Goal: Communication & Community: Answer question/provide support

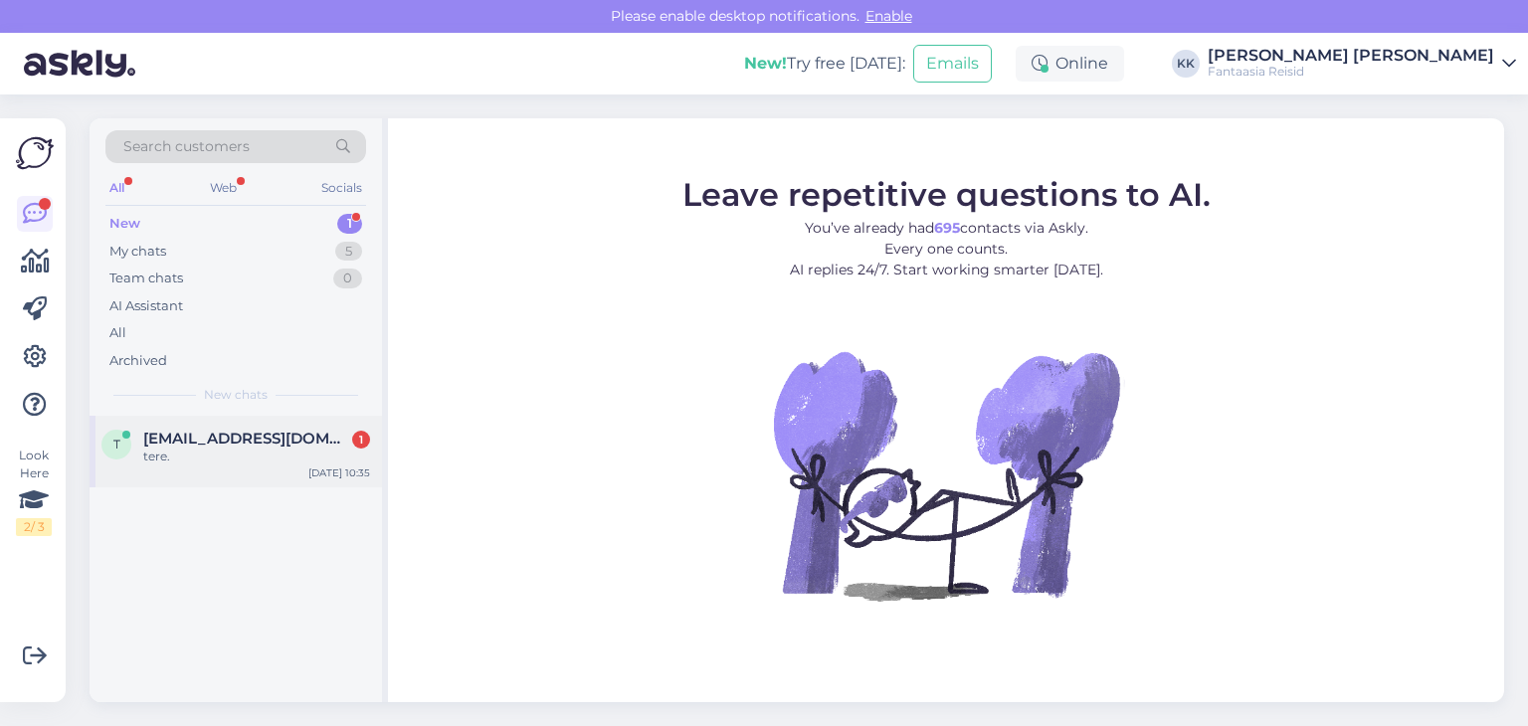
click at [257, 440] on span "[EMAIL_ADDRESS][DOMAIN_NAME]" at bounding box center [246, 439] width 207 height 18
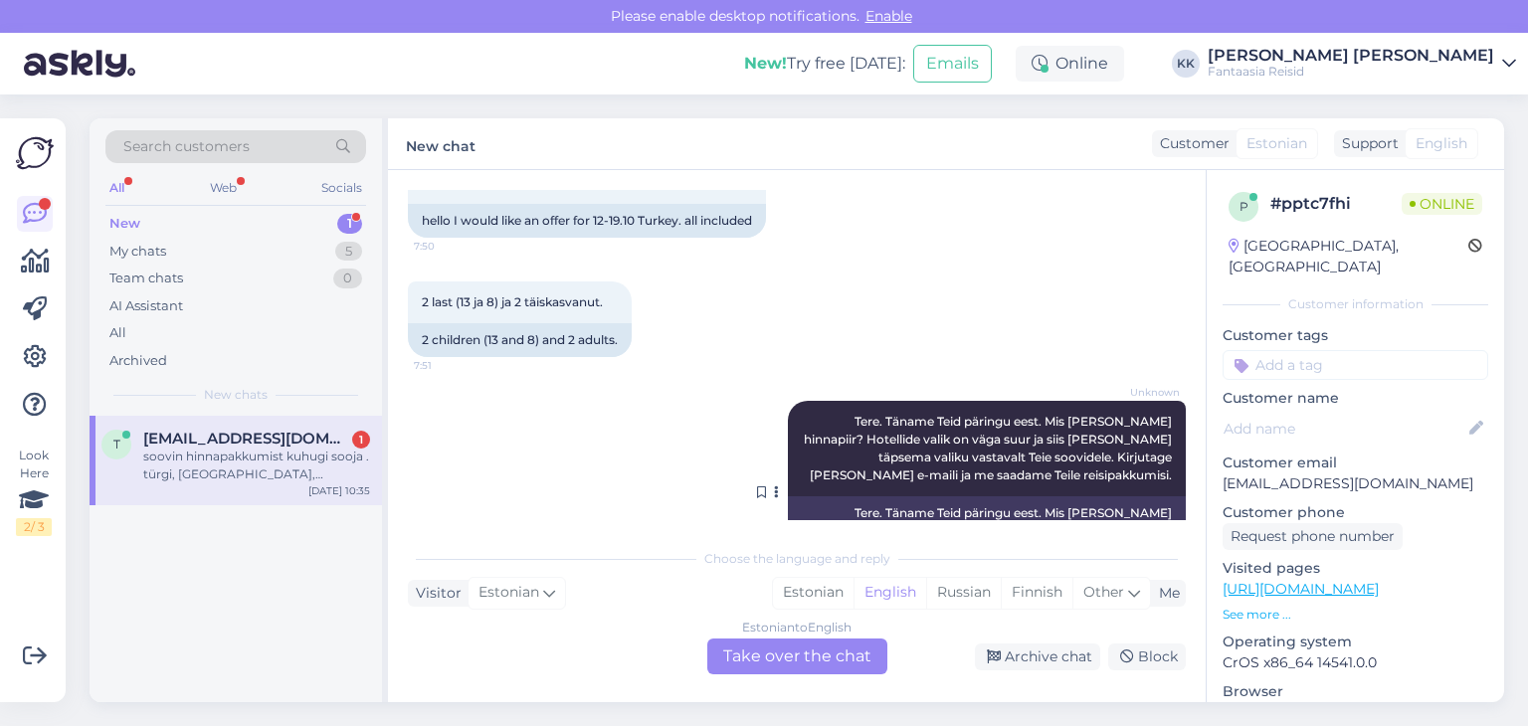
scroll to position [298, 0]
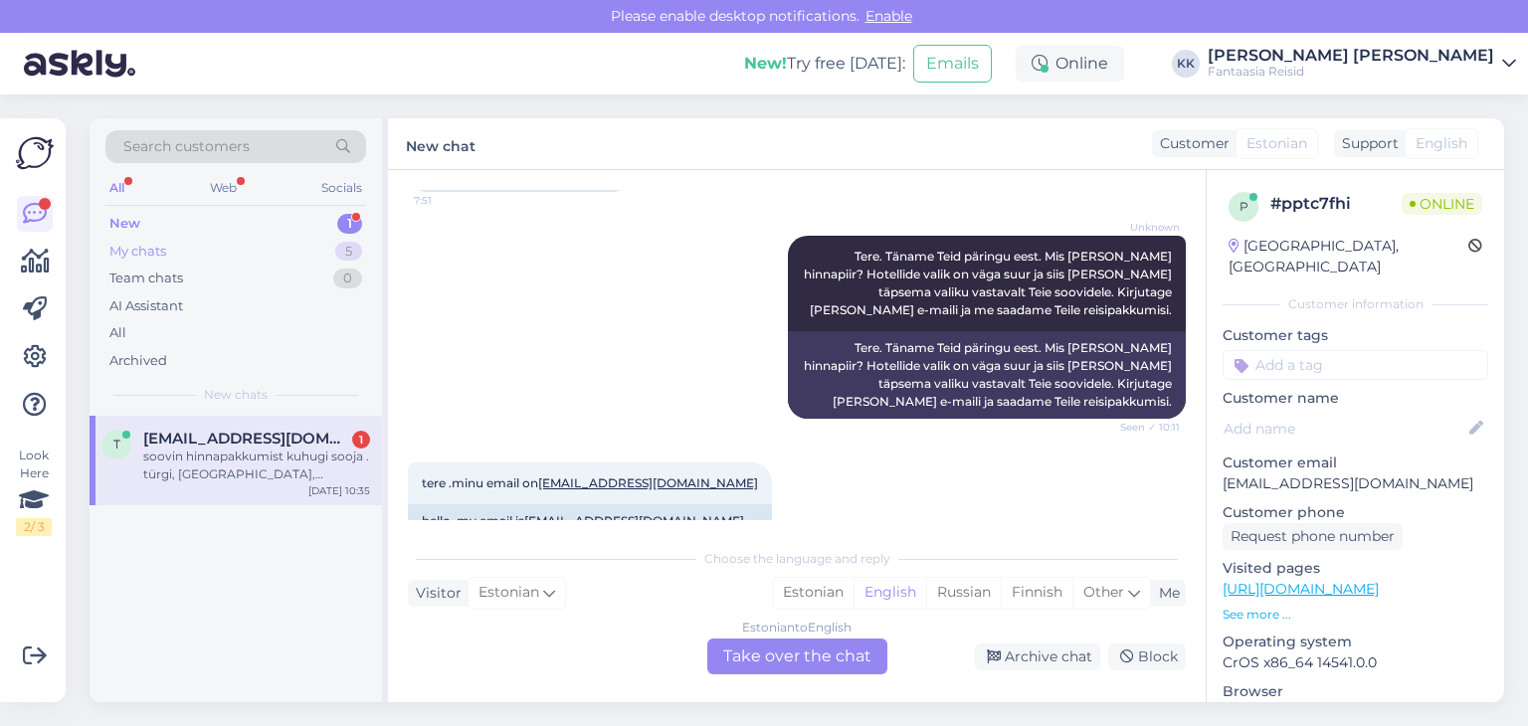
click at [218, 253] on div "My chats 5" at bounding box center [235, 252] width 261 height 28
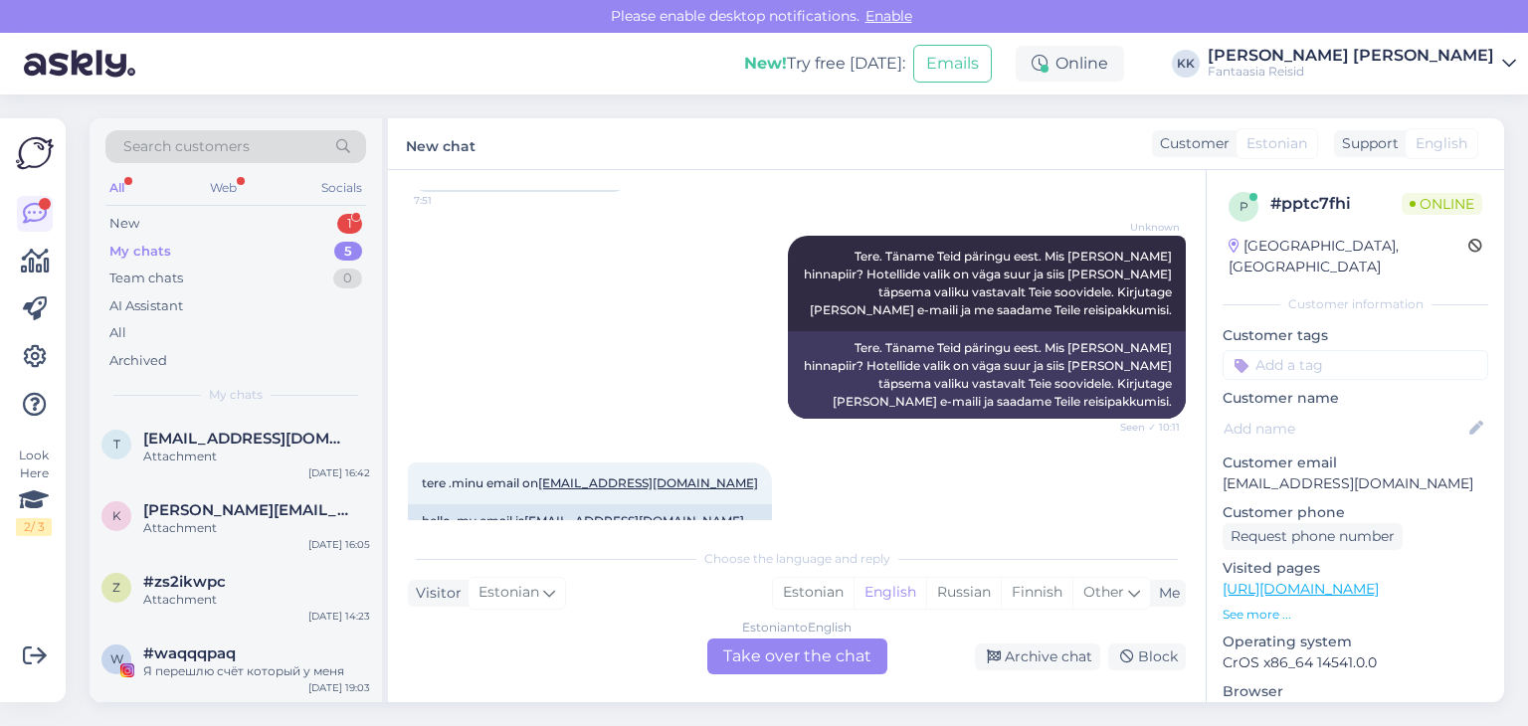
click at [174, 239] on div "My chats 5" at bounding box center [235, 252] width 261 height 28
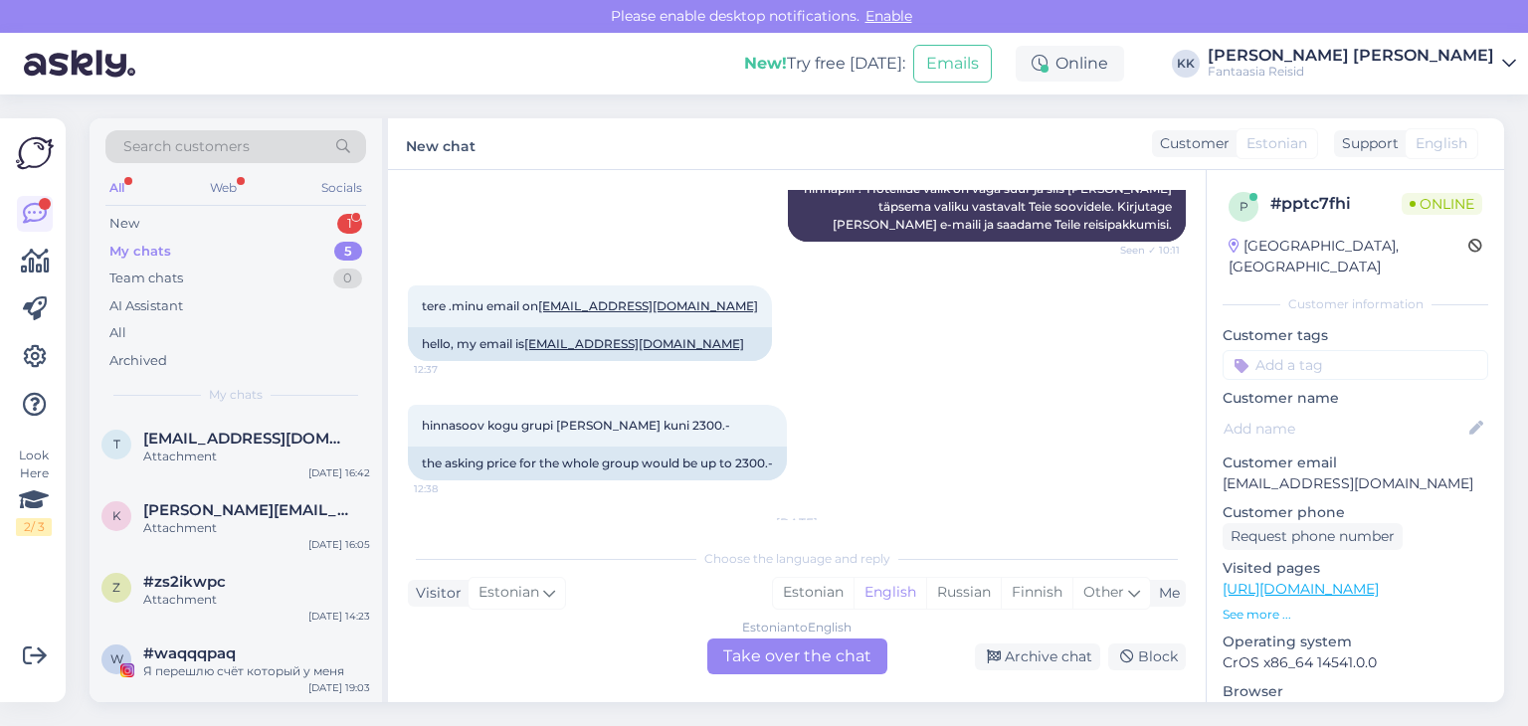
scroll to position [774, 0]
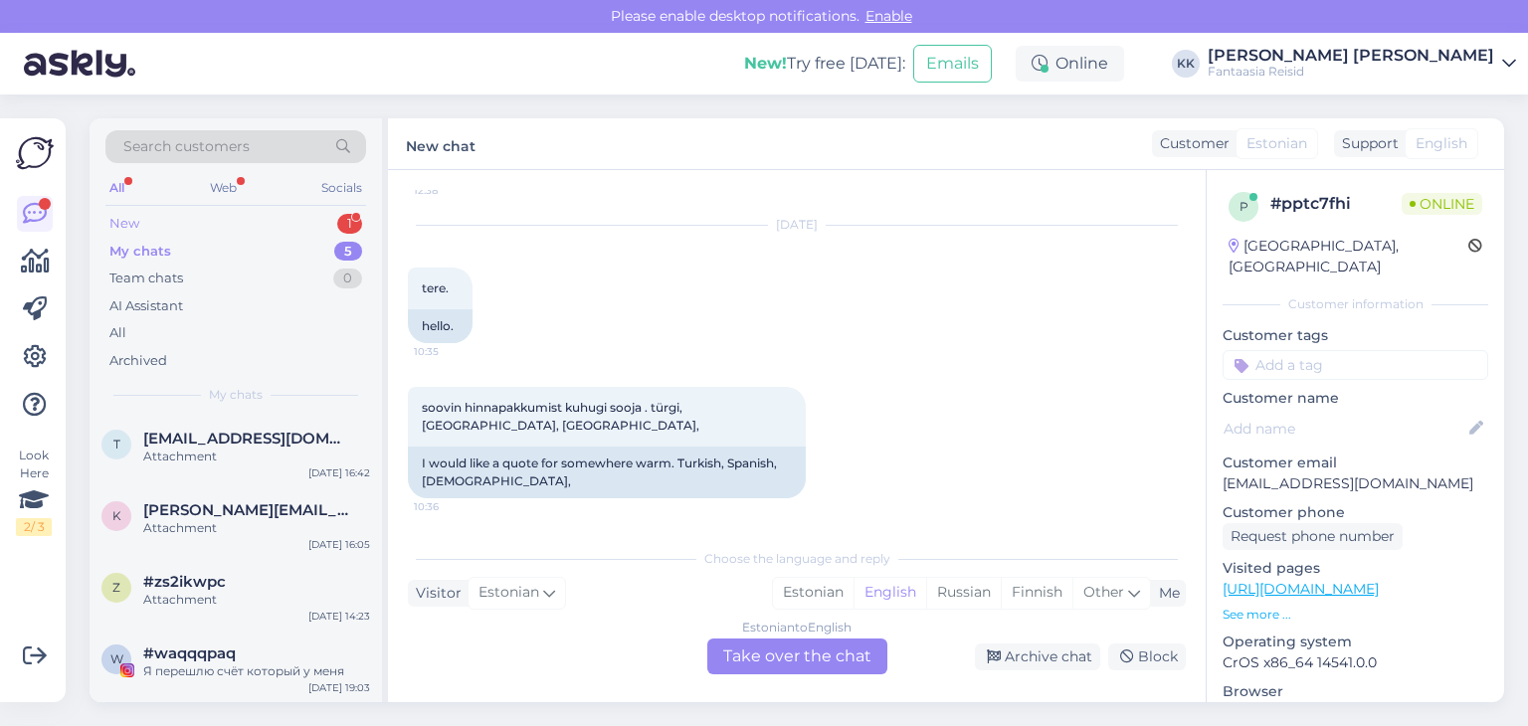
click at [211, 228] on div "New 1" at bounding box center [235, 224] width 261 height 28
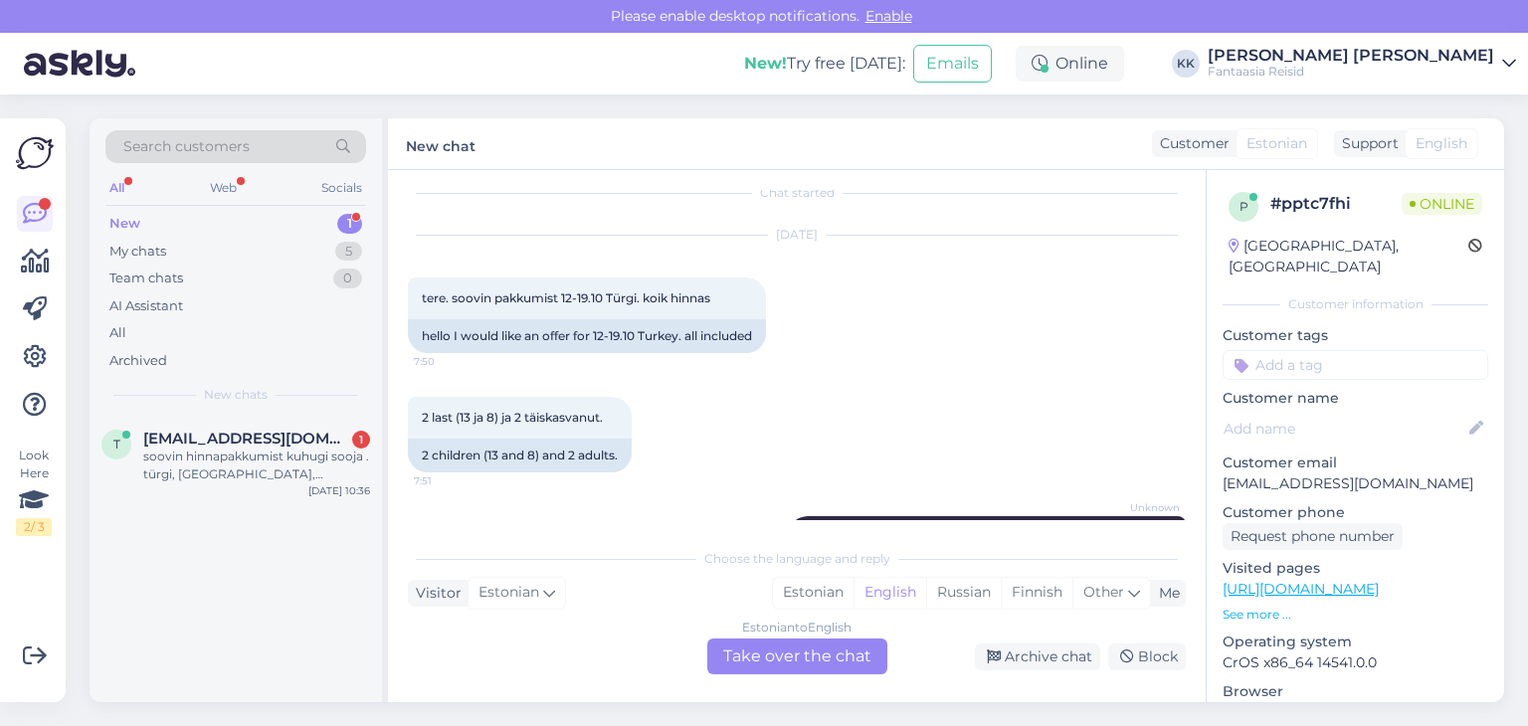
scroll to position [0, 0]
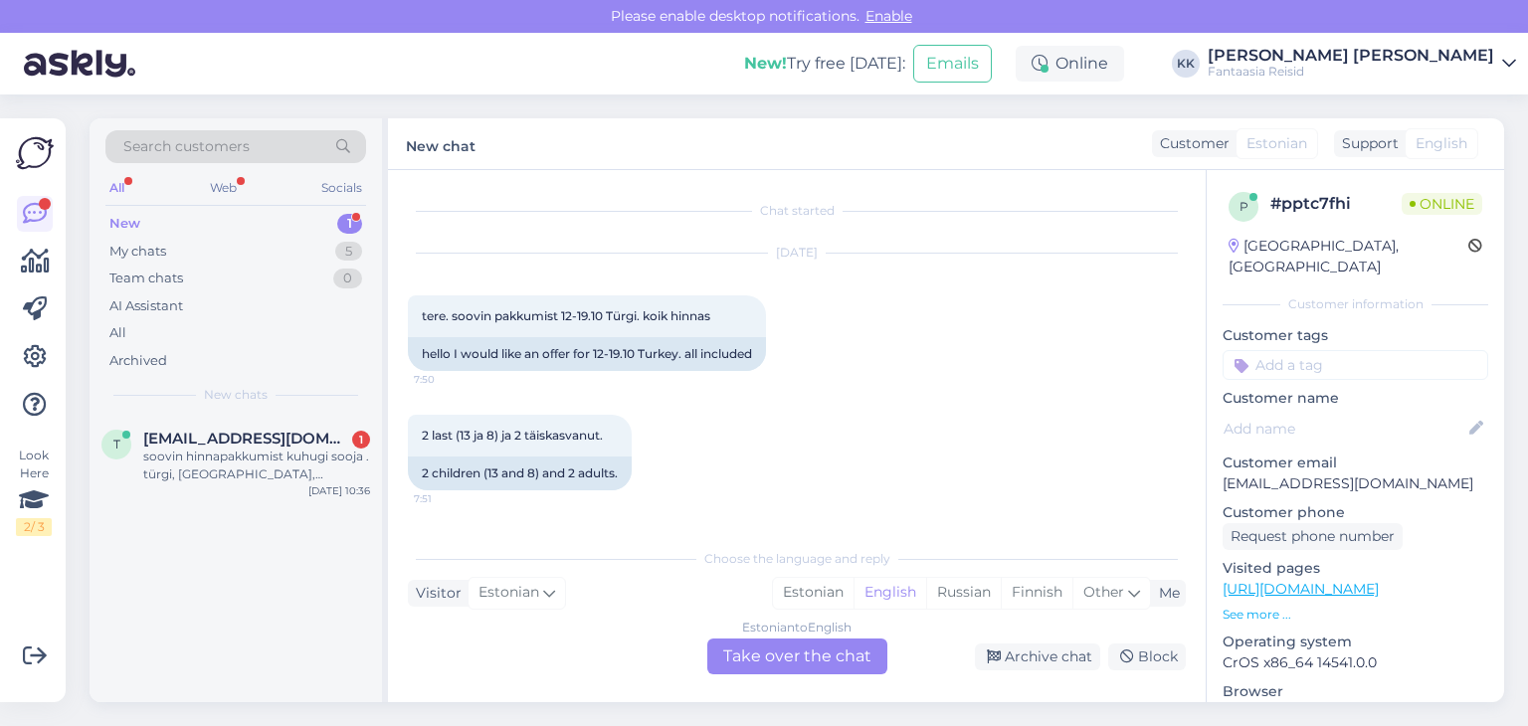
click at [1056, 495] on div "2 last (13 ja 8) ja 2 täiskasvanut. 7:51 2 children (13 and 8) and 2 adults." at bounding box center [797, 452] width 778 height 119
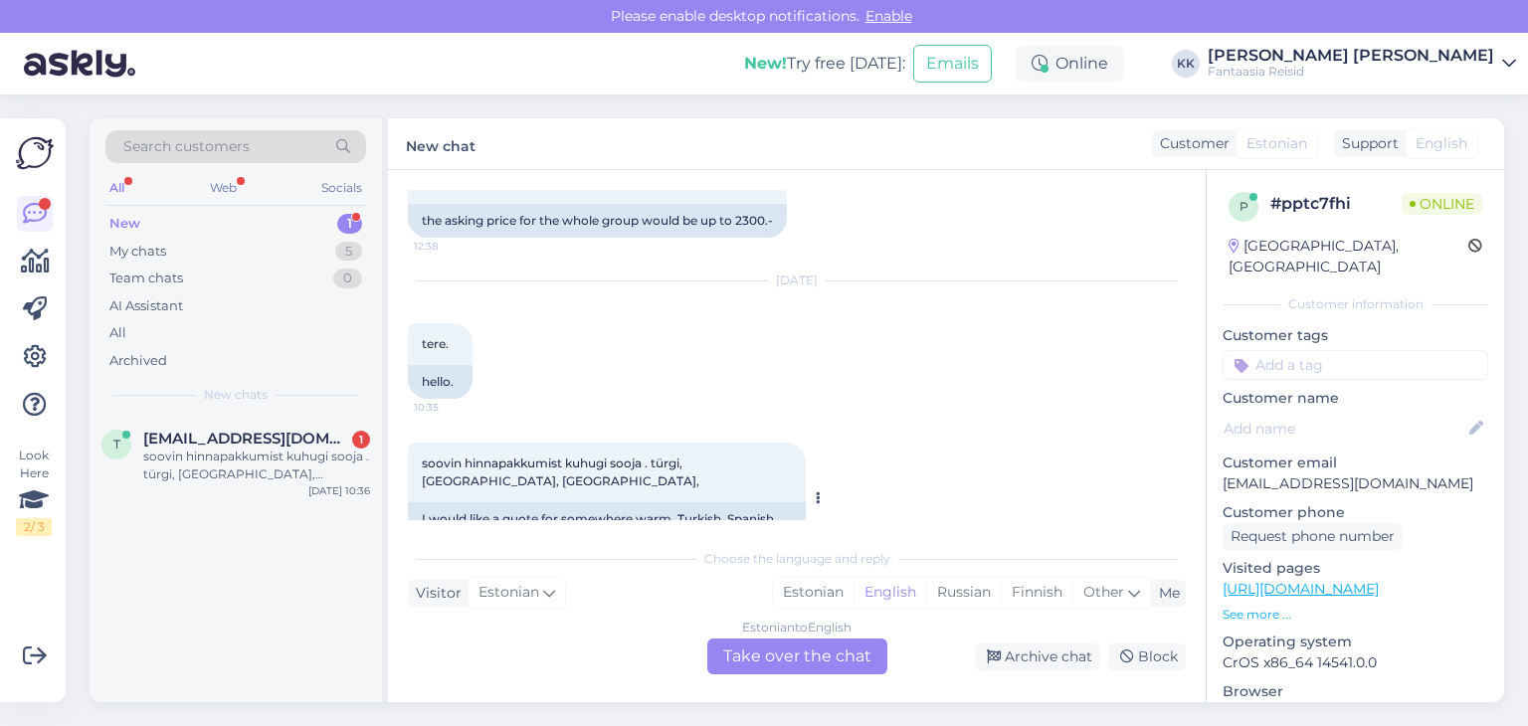
scroll to position [774, 0]
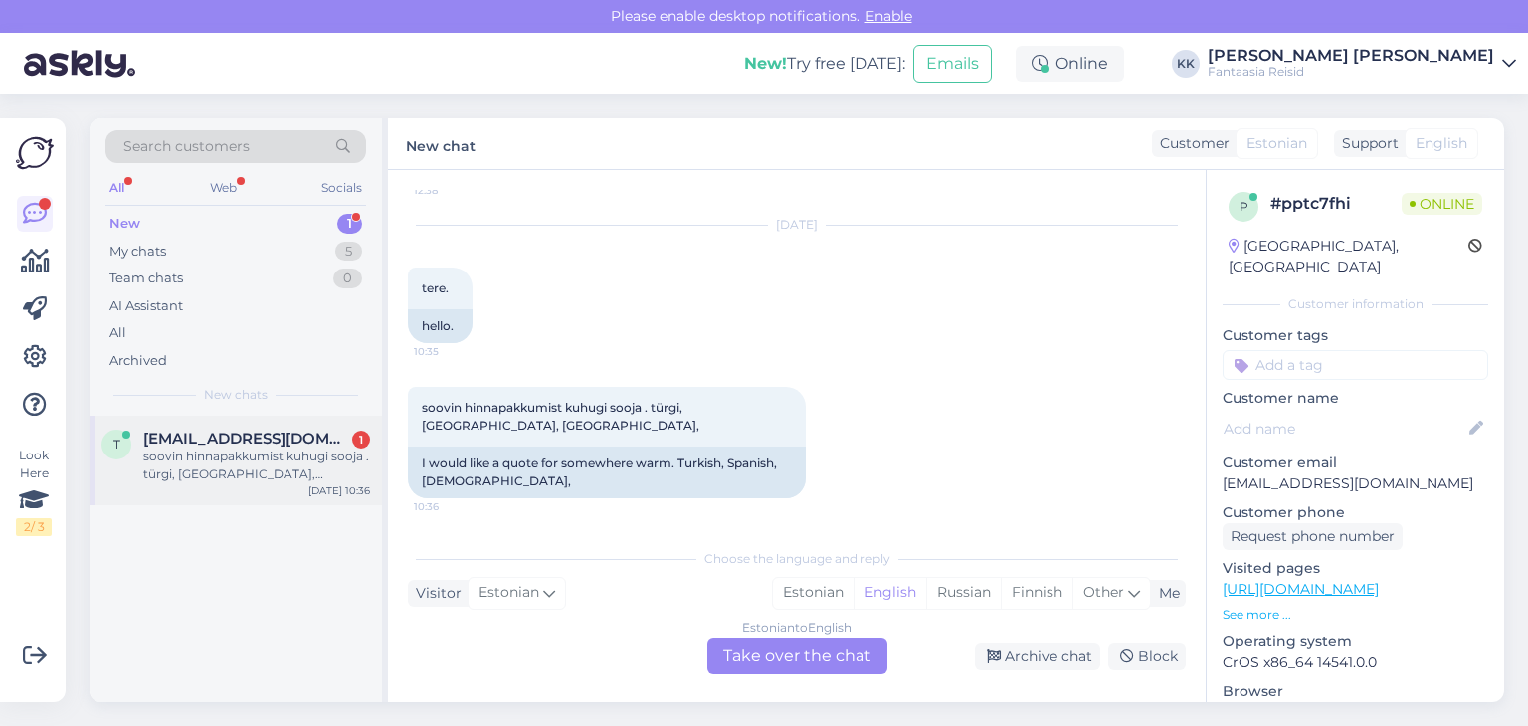
click at [254, 460] on div "soovin hinnapakkumist kuhugi sooja . türgi, [GEOGRAPHIC_DATA], [GEOGRAPHIC_DATA…" at bounding box center [256, 466] width 227 height 36
click at [800, 654] on div "Estonian to English Take over the chat" at bounding box center [797, 657] width 180 height 36
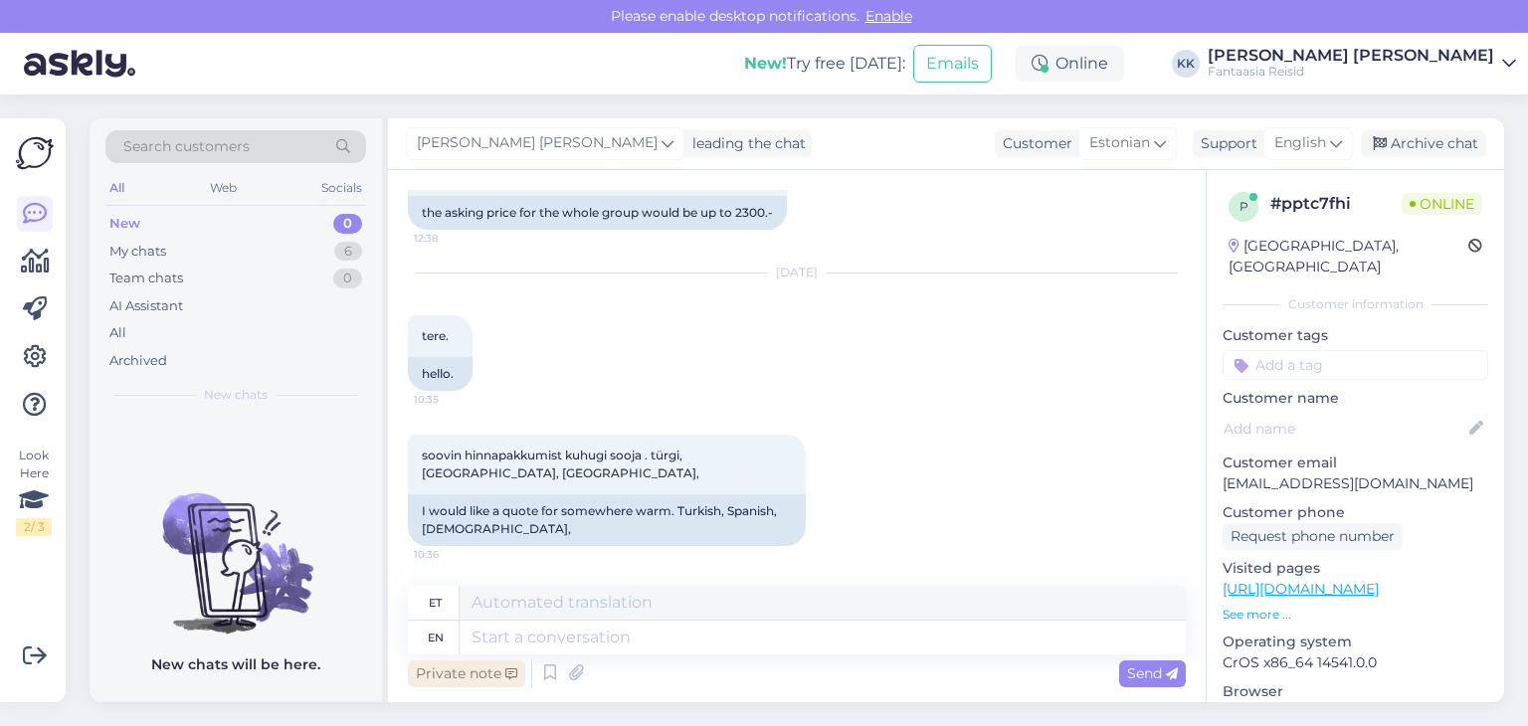
click at [487, 675] on div "Private note" at bounding box center [466, 673] width 117 height 27
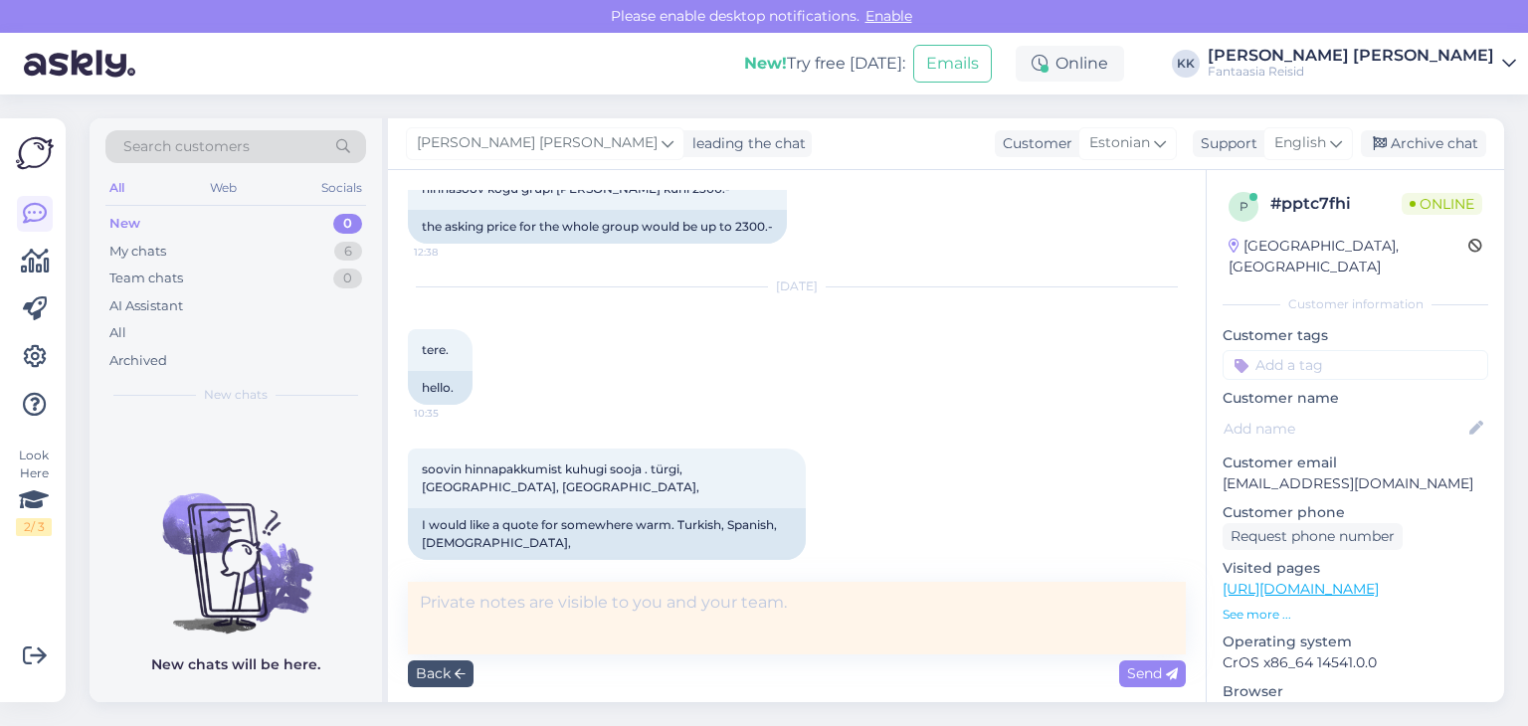
scroll to position [729, 0]
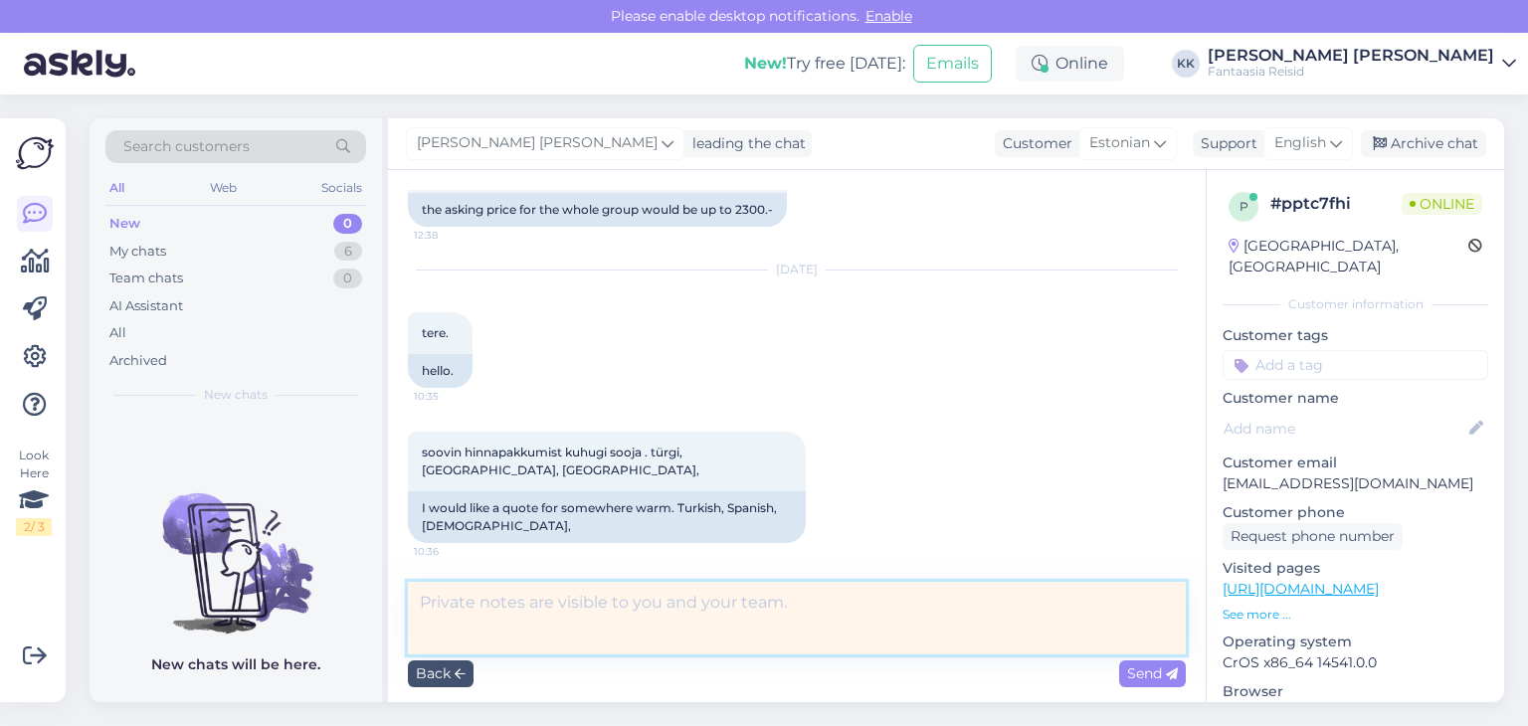
click at [458, 604] on textarea at bounding box center [797, 618] width 778 height 73
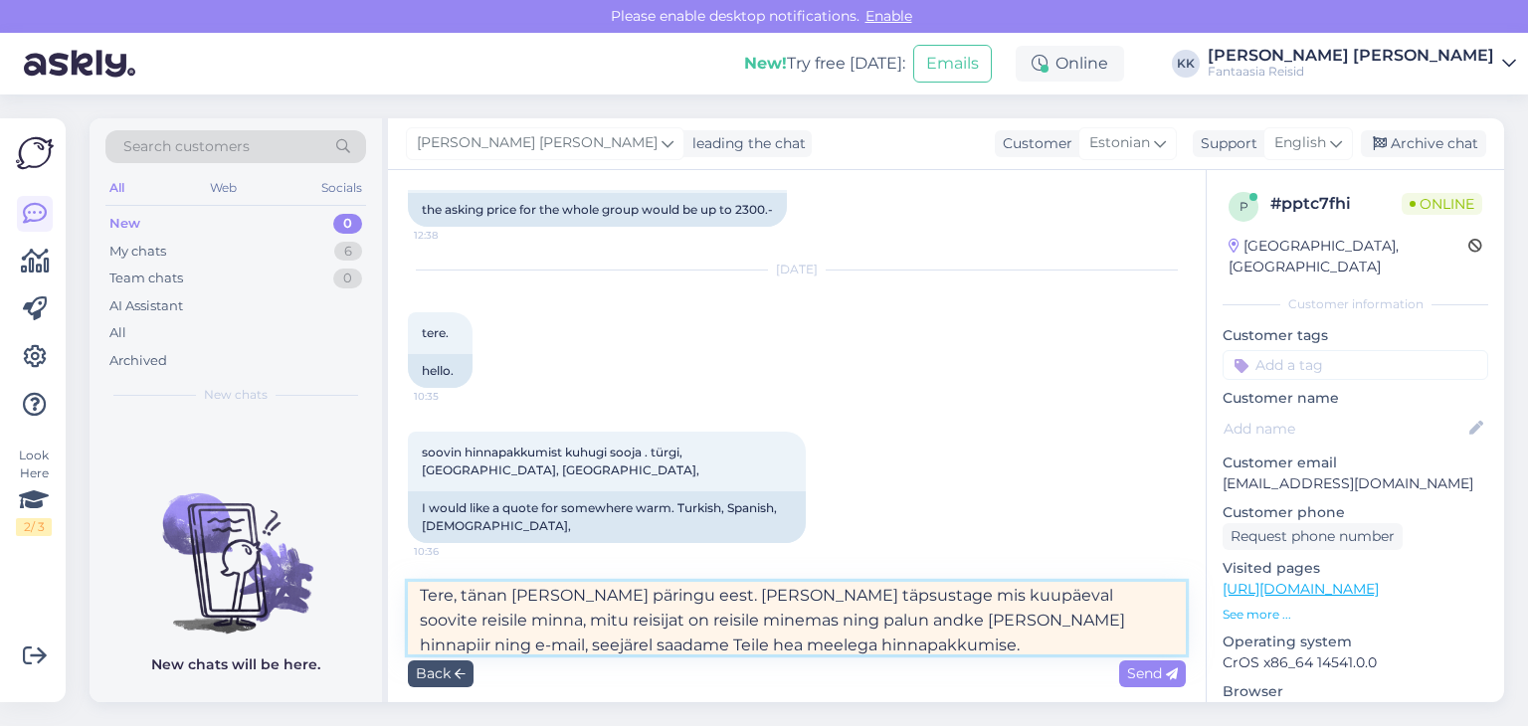
drag, startPoint x: 458, startPoint y: 602, endPoint x: 466, endPoint y: 614, distance: 14.3
click at [458, 603] on textarea "Tere, tänan [PERSON_NAME] päringu eest. [PERSON_NAME] täpsustage mis kuupäeval …" at bounding box center [797, 618] width 778 height 73
click at [470, 595] on textarea "Tere. tänan [PERSON_NAME] päringu eest. [PERSON_NAME] täpsustage mis kuupäeval …" at bounding box center [797, 618] width 778 height 73
click at [466, 596] on textarea "Tere. Tänan Teid päringu eest. [PERSON_NAME] täpsustage mis kuupäeval soovite r…" at bounding box center [797, 618] width 778 height 73
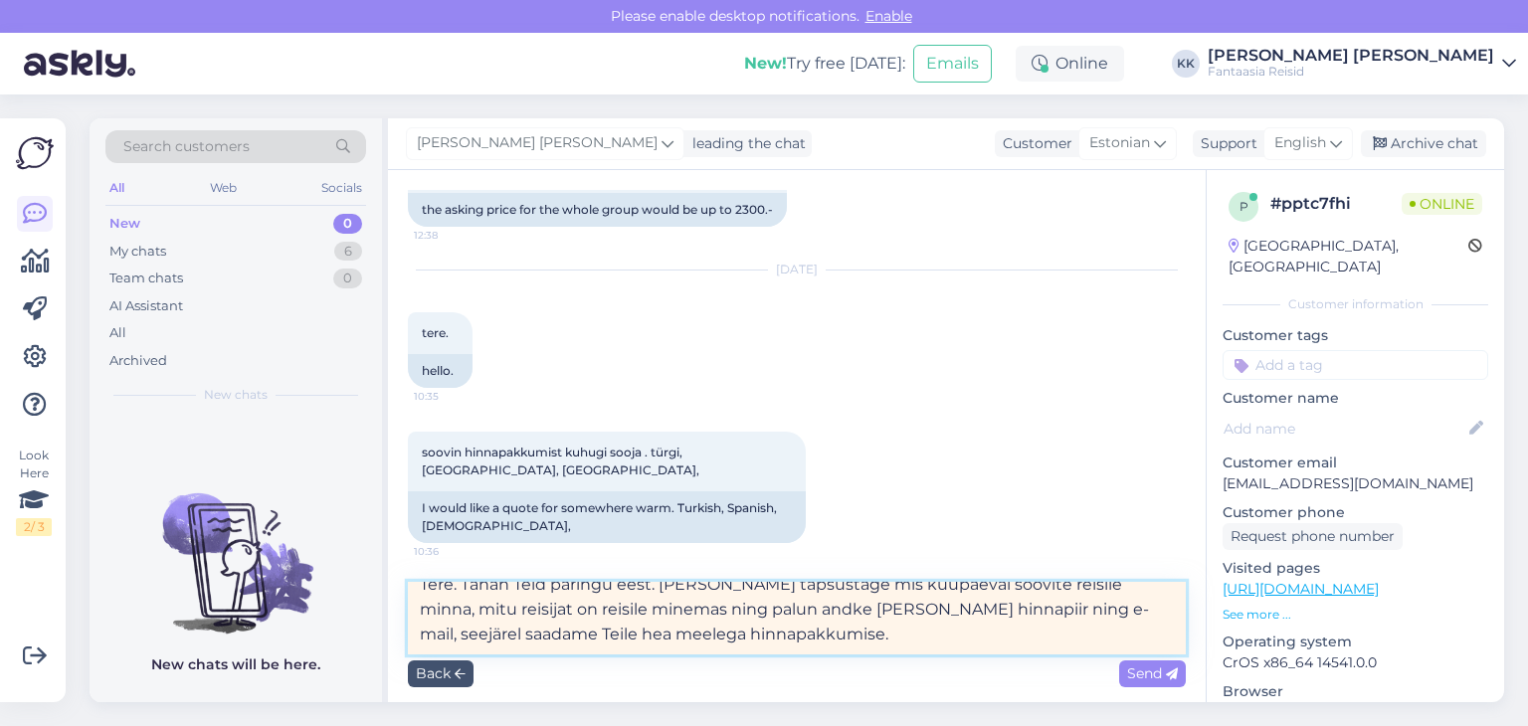
click at [790, 636] on textarea "Tere. Tänan Teid päringu eest. [PERSON_NAME] täpsustage mis kuupäeval soovite r…" at bounding box center [797, 618] width 778 height 73
type textarea "Tere. Tänan Teid päringu eest. [PERSON_NAME] täpsustage mis kuupäeval soovite r…"
click at [1146, 669] on span "Send" at bounding box center [1152, 673] width 51 height 18
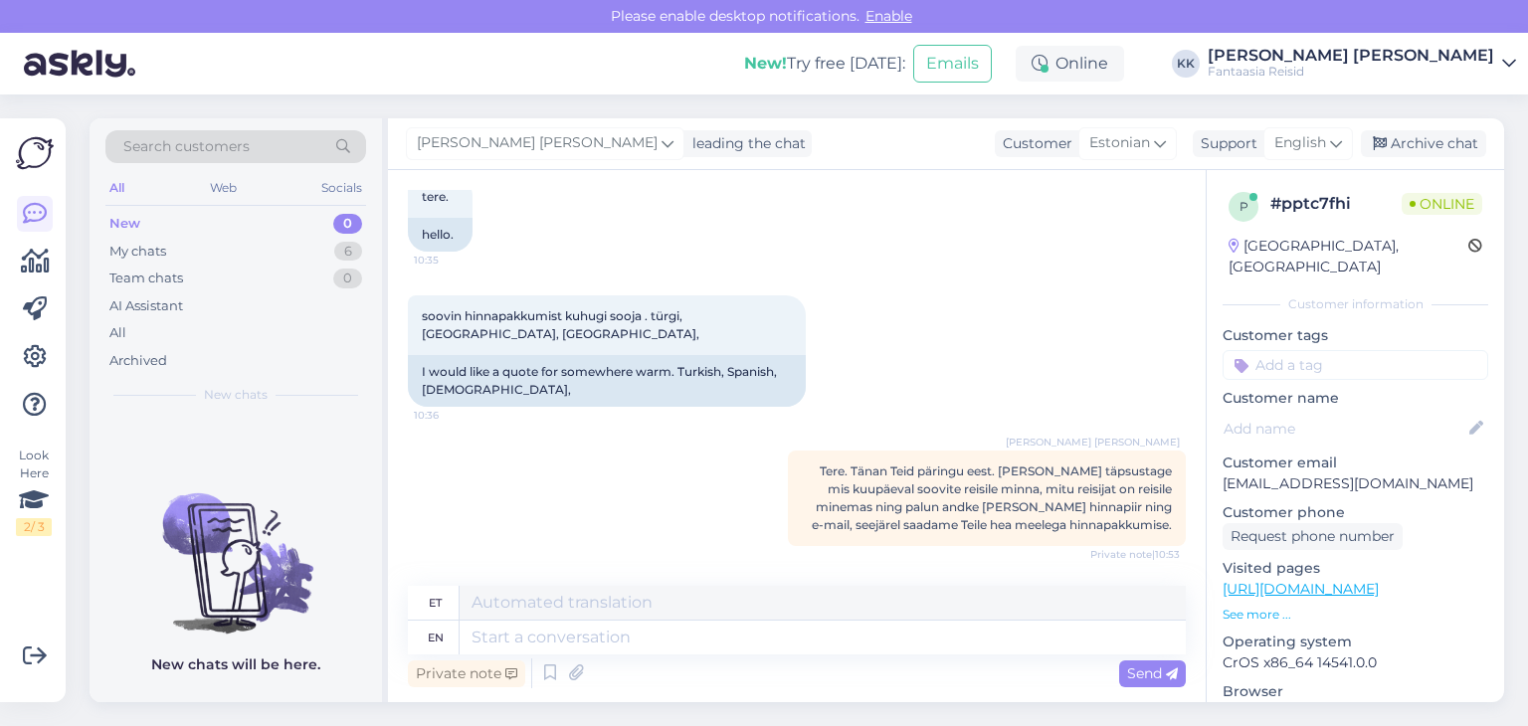
click at [151, 218] on div "New 0" at bounding box center [235, 224] width 261 height 28
click at [203, 252] on div "My chats 6" at bounding box center [235, 252] width 261 height 28
